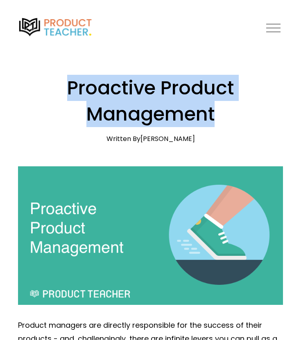
drag, startPoint x: 216, startPoint y: 115, endPoint x: 61, endPoint y: 95, distance: 156.9
click at [61, 95] on h1 "Proactive Product Management" at bounding box center [150, 101] width 265 height 53
drag, startPoint x: 196, startPoint y: 140, endPoint x: 64, endPoint y: 89, distance: 141.4
click at [64, 89] on div "Proactive Product Management [DATE] Written By [PERSON_NAME]" at bounding box center [150, 109] width 265 height 68
copy div "Proactive Product Management [DATE] Written By [PERSON_NAME]"
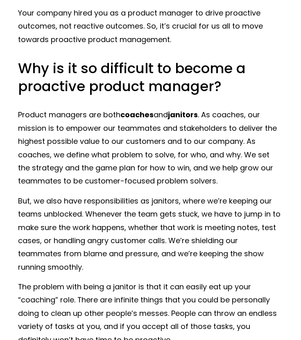
scroll to position [1122, 0]
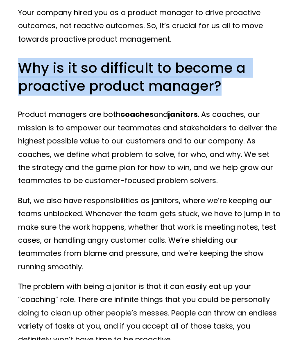
drag, startPoint x: 254, startPoint y: 66, endPoint x: 22, endPoint y: 50, distance: 232.6
click at [22, 59] on h2 "Why is it so difficult to become a proactive product manager?" at bounding box center [150, 77] width 265 height 36
copy h2 "Why is it so difficult to become a proactive product manager?"
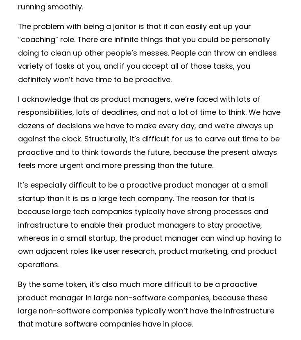
scroll to position [1333, 0]
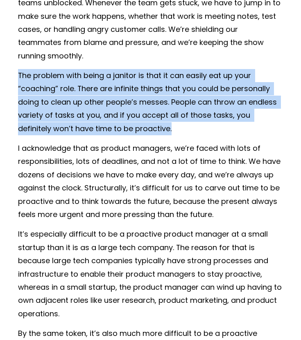
drag, startPoint x: 15, startPoint y: 63, endPoint x: 185, endPoint y: 117, distance: 178.7
copy p "The problem with being a janitor is that it can easily eat up your “coaching” r…"
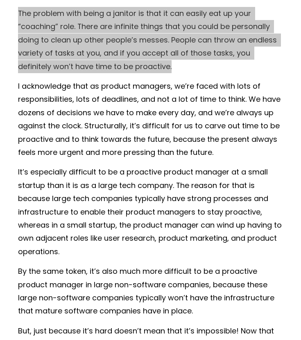
scroll to position [1406, 0]
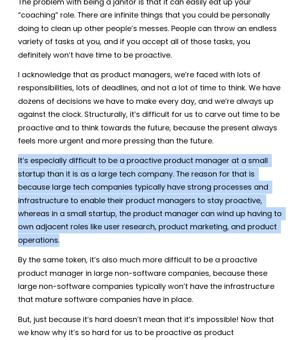
drag, startPoint x: 8, startPoint y: 140, endPoint x: 121, endPoint y: 233, distance: 146.2
copy p "It’s especially difficult to be a proactive product manager at a small startup …"
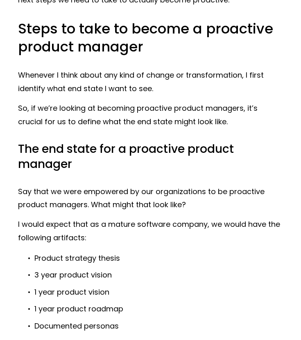
scroll to position [2451, 0]
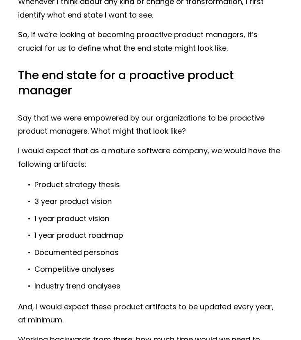
click at [119, 301] on p "And, I would expect these product artifacts to be updated every year, at minimu…" at bounding box center [150, 314] width 265 height 27
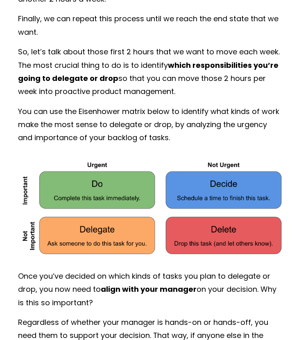
scroll to position [4055, 0]
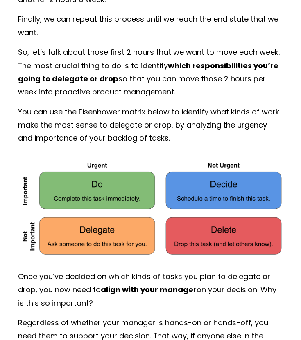
click at [119, 288] on p "Once you’ve decided on which kinds of tasks you plan to delegate or drop, you n…" at bounding box center [150, 290] width 265 height 40
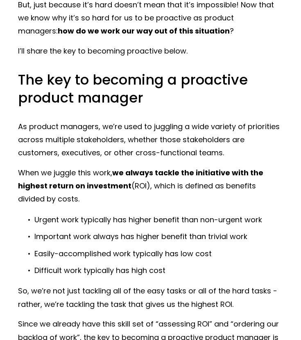
scroll to position [1728, 0]
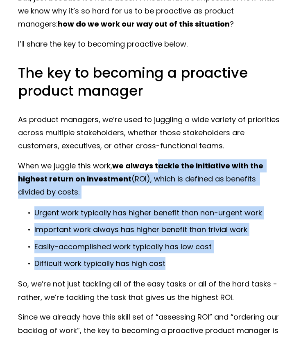
drag, startPoint x: 160, startPoint y: 151, endPoint x: 186, endPoint y: 249, distance: 101.4
click at [186, 249] on div "Product managers are directly responsible for the success of their products - a…" at bounding box center [150, 183] width 265 height 3185
copy div "ackle the initiative with the highest return on investment (ROI), which is defi…"
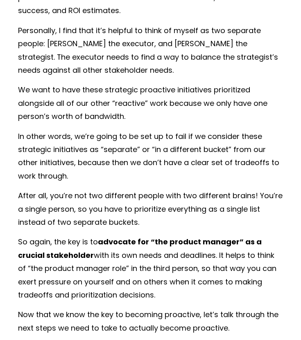
scroll to position [2144, 0]
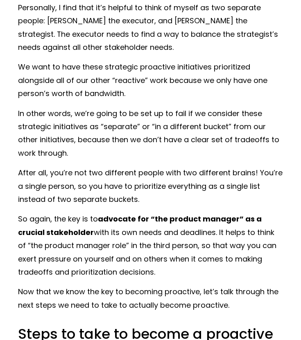
drag, startPoint x: 90, startPoint y: 203, endPoint x: 165, endPoint y: 260, distance: 94.0
click at [165, 260] on p "So again, the key is to advocate for “the product manager” as a crucial stakeho…" at bounding box center [150, 246] width 265 height 66
copy p "to advocate for “the product manager” as a crucial stakeholder with its own nee…"
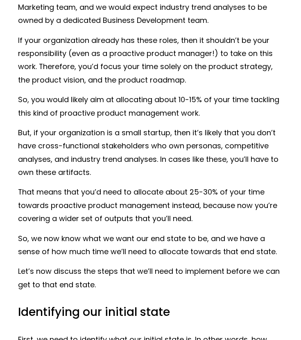
scroll to position [3013, 0]
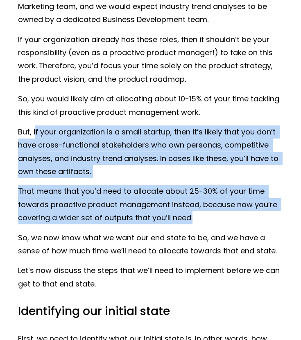
drag, startPoint x: 205, startPoint y: 203, endPoint x: 38, endPoint y: 124, distance: 185.2
copy div "your organization is a small startup, then it’s likely that you don’t have cros…"
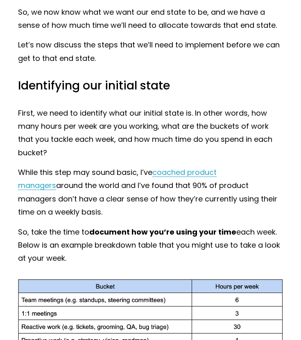
scroll to position [3240, 0]
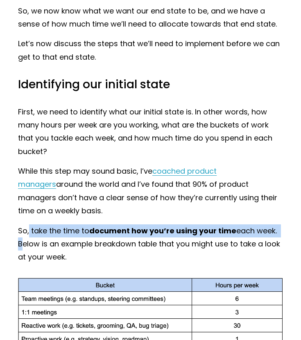
drag, startPoint x: 29, startPoint y: 217, endPoint x: 282, endPoint y: 222, distance: 252.5
click at [282, 225] on p "So, take the time to document how you’re using your time each week. Below is an…" at bounding box center [150, 245] width 265 height 40
copy p "take the time to document how you’re using your time each week."
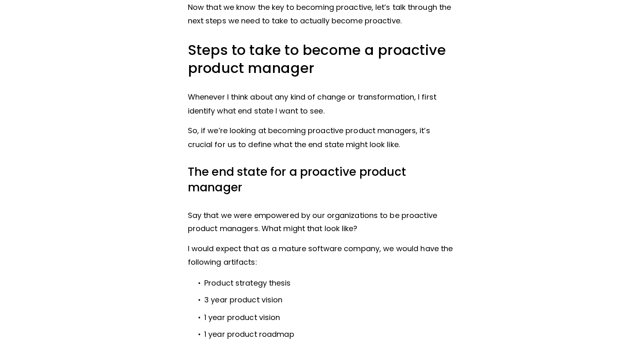
scroll to position [2296, 0]
